Goal: Communication & Community: Answer question/provide support

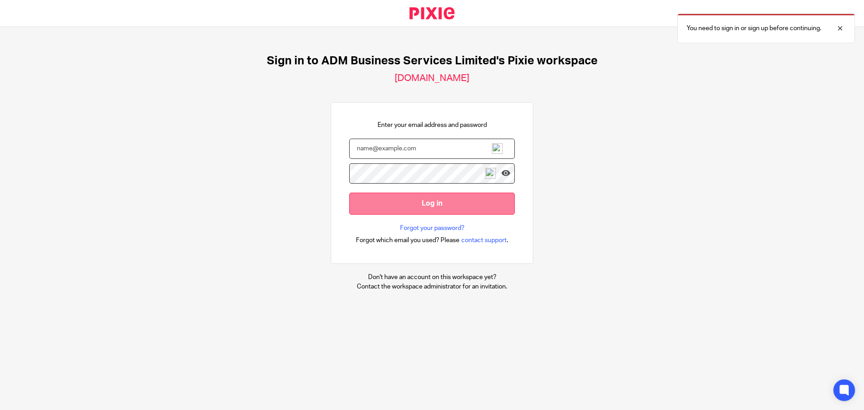
type input "[PERSON_NAME][EMAIL_ADDRESS][DOMAIN_NAME]"
click at [428, 202] on input "Log in" at bounding box center [432, 204] width 166 height 22
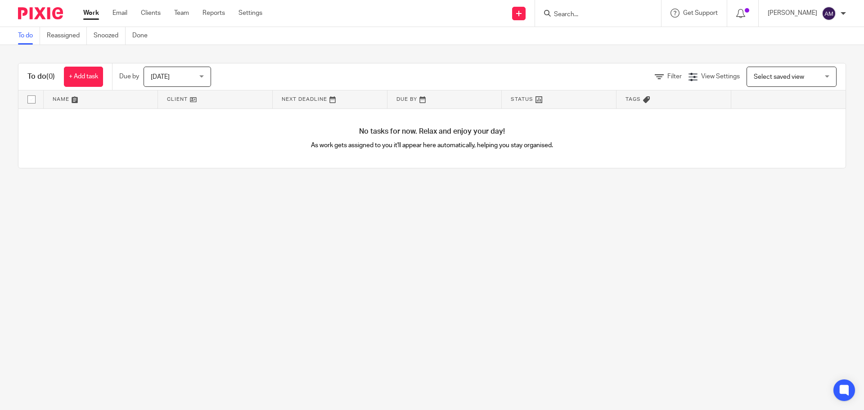
click at [581, 12] on input "Search" at bounding box center [593, 15] width 81 height 8
type input "bot"
click at [608, 36] on link at bounding box center [627, 35] width 152 height 14
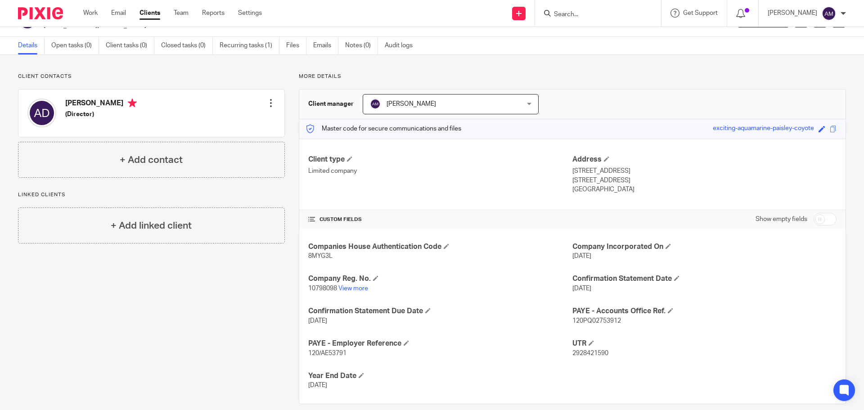
scroll to position [35, 0]
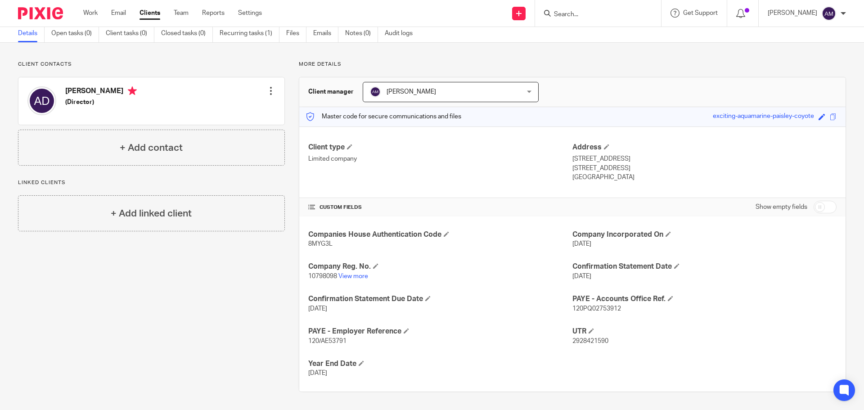
click at [595, 16] on input "Search" at bounding box center [593, 15] width 81 height 8
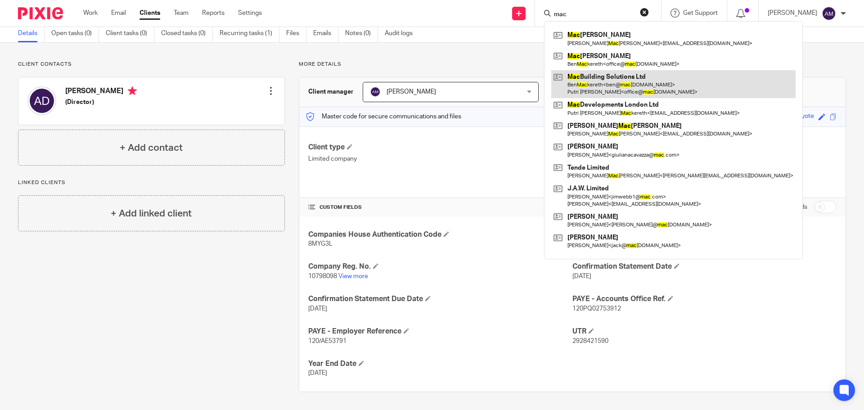
type input "mac"
click at [617, 82] on link at bounding box center [673, 84] width 244 height 28
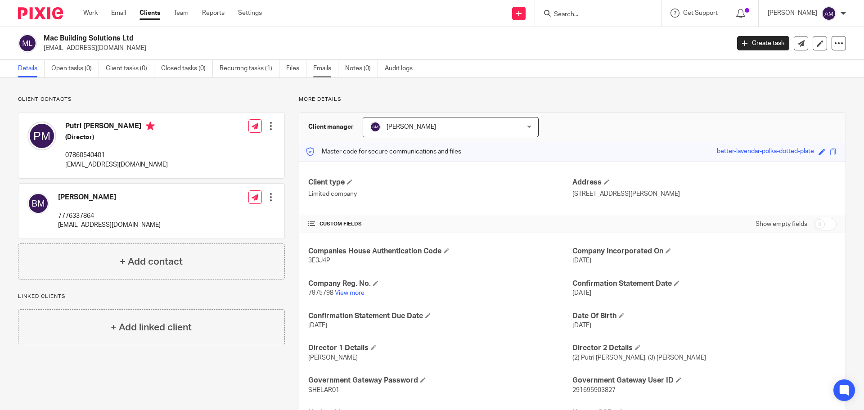
click at [325, 69] on link "Emails" at bounding box center [325, 69] width 25 height 18
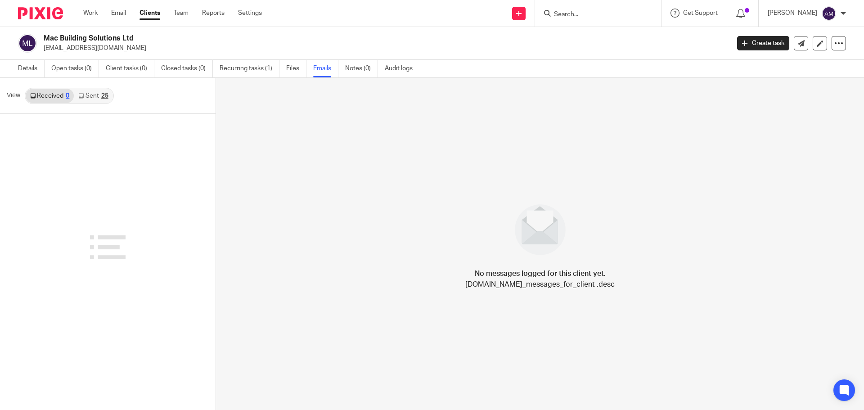
click at [93, 93] on link "Sent 25" at bounding box center [93, 96] width 39 height 14
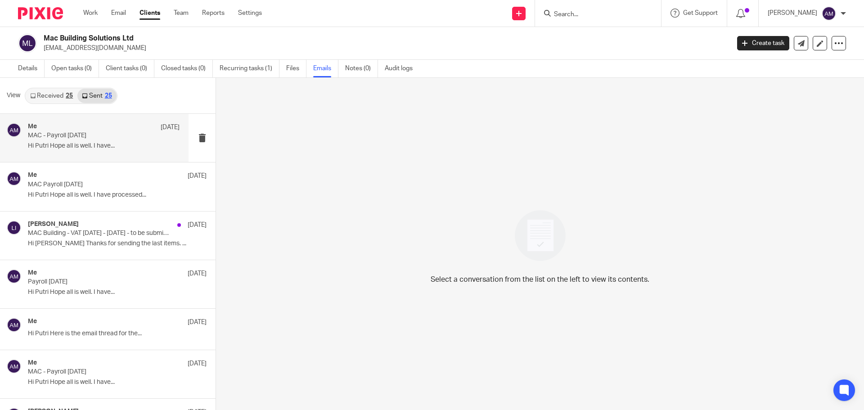
click at [75, 136] on p "MAC - Payroll July 2025" at bounding box center [89, 136] width 122 height 8
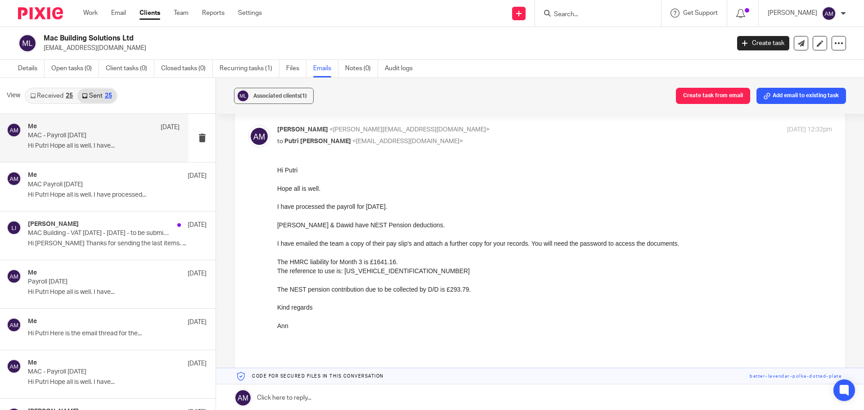
scroll to position [90, 0]
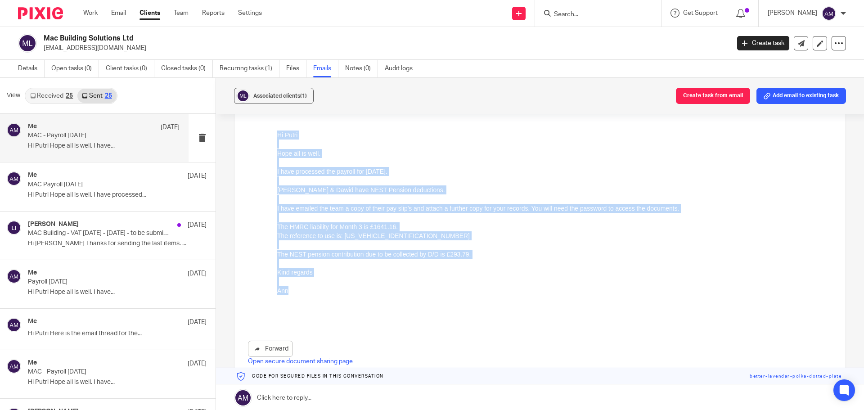
drag, startPoint x: 278, startPoint y: 134, endPoint x: 317, endPoint y: 290, distance: 161.3
click at [317, 290] on div "Hi Putri Hope all is well. I have processed the payroll for July 2025. Oren & D…" at bounding box center [554, 227] width 555 height 192
copy div "Hi Putri Hope all is well. I have processed the payroll for [DATE]. [PERSON_NAM…"
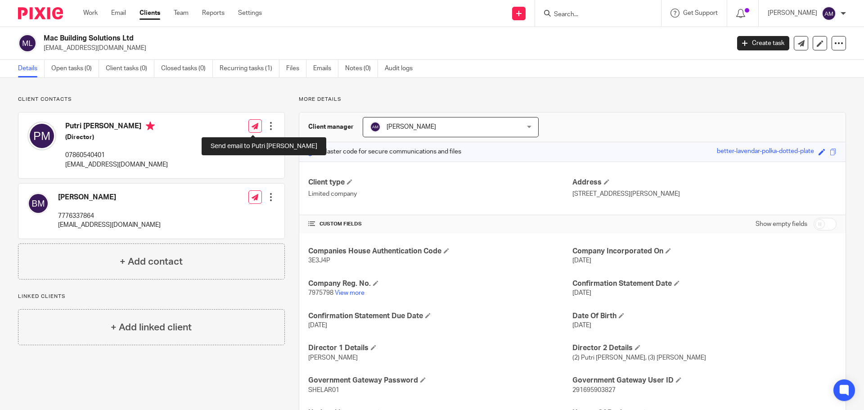
click at [254, 126] on icon at bounding box center [255, 126] width 7 height 7
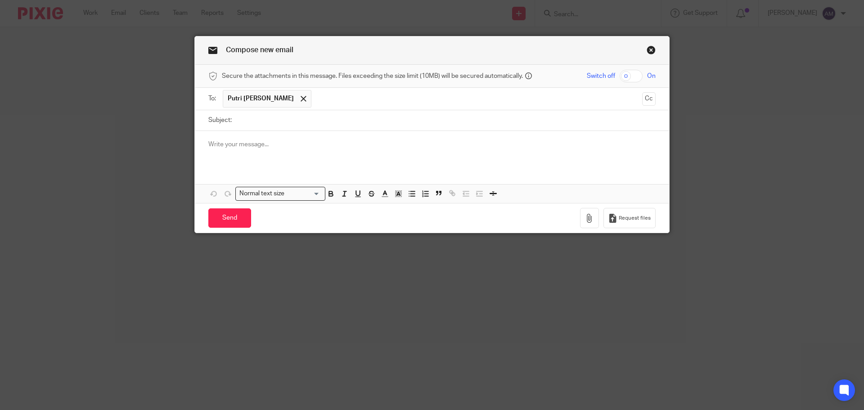
click at [208, 142] on p at bounding box center [431, 144] width 447 height 9
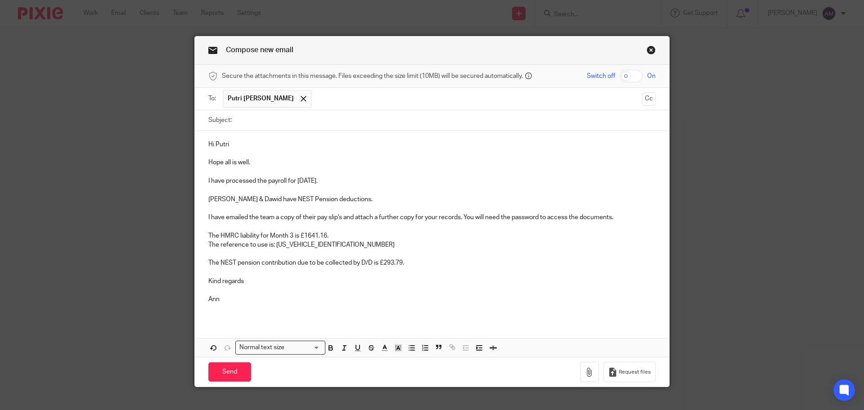
click at [624, 77] on input "checkbox" at bounding box center [631, 76] width 23 height 13
checkbox input "true"
click at [354, 122] on input "Subject:" at bounding box center [445, 120] width 419 height 20
type input "MAC Building Solutions Ltd - Payroll [DATE]"
click at [306, 180] on p "I have processed the payroll for [DATE]." at bounding box center [431, 180] width 447 height 9
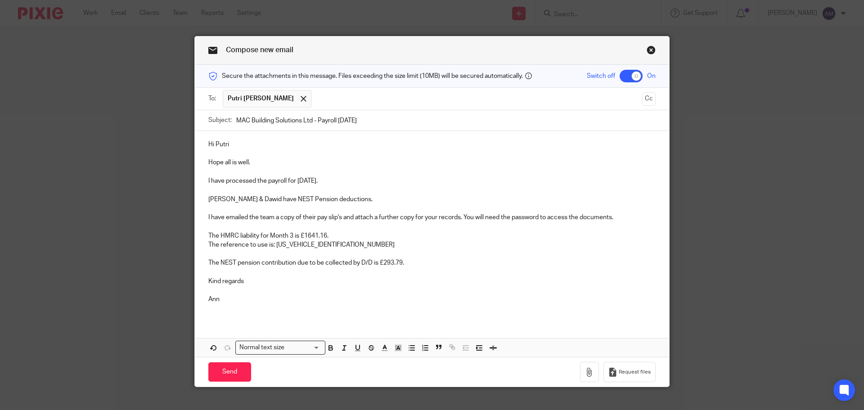
click at [290, 236] on p "The HMRC liability for Month 3 is £1641.16." at bounding box center [431, 235] width 447 height 9
click at [347, 245] on p "The reference to use is: [US_VEHICLE_IDENTIFICATION_NUMBER]" at bounding box center [431, 244] width 447 height 9
click at [324, 237] on p "The HMRC liability for Month 5 is £1641.16." at bounding box center [431, 235] width 447 height 9
click at [587, 371] on icon "button" at bounding box center [589, 372] width 9 height 9
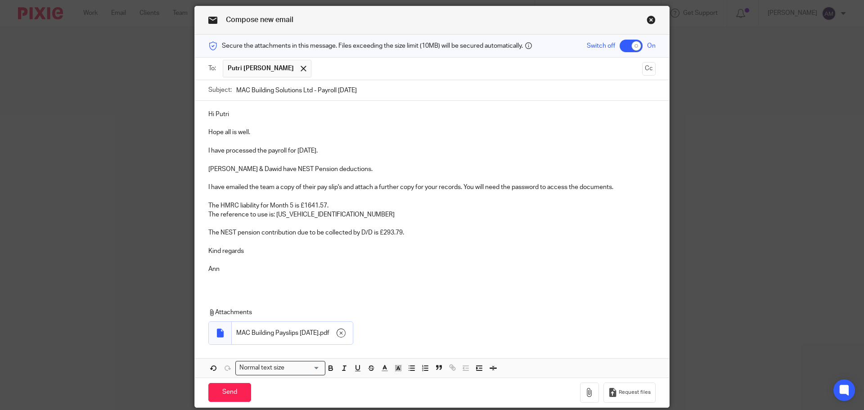
scroll to position [45, 0]
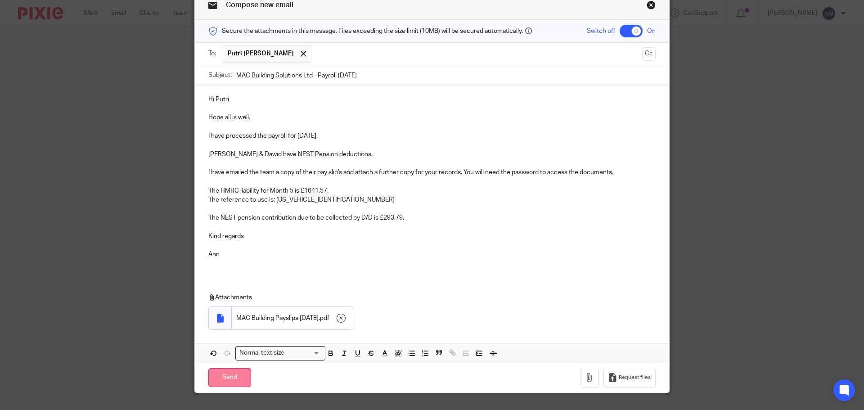
click at [226, 378] on input "Send" at bounding box center [229, 377] width 43 height 19
